Goal: Browse casually

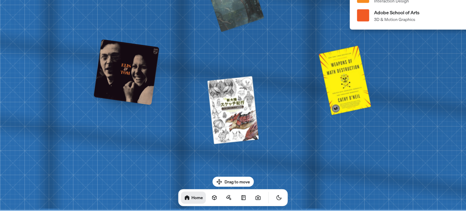
drag, startPoint x: 262, startPoint y: 135, endPoint x: 459, endPoint y: 113, distance: 198.3
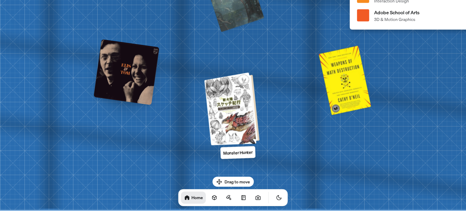
click at [227, 104] on div at bounding box center [233, 108] width 50 height 70
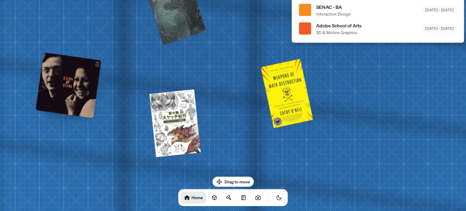
drag, startPoint x: 365, startPoint y: 130, endPoint x: 161, endPoint y: 150, distance: 204.6
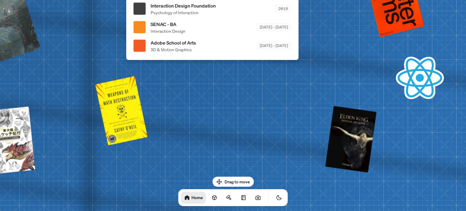
drag, startPoint x: 270, startPoint y: 93, endPoint x: 249, endPoint y: 143, distance: 55.0
